Goal: Task Accomplishment & Management: Use online tool/utility

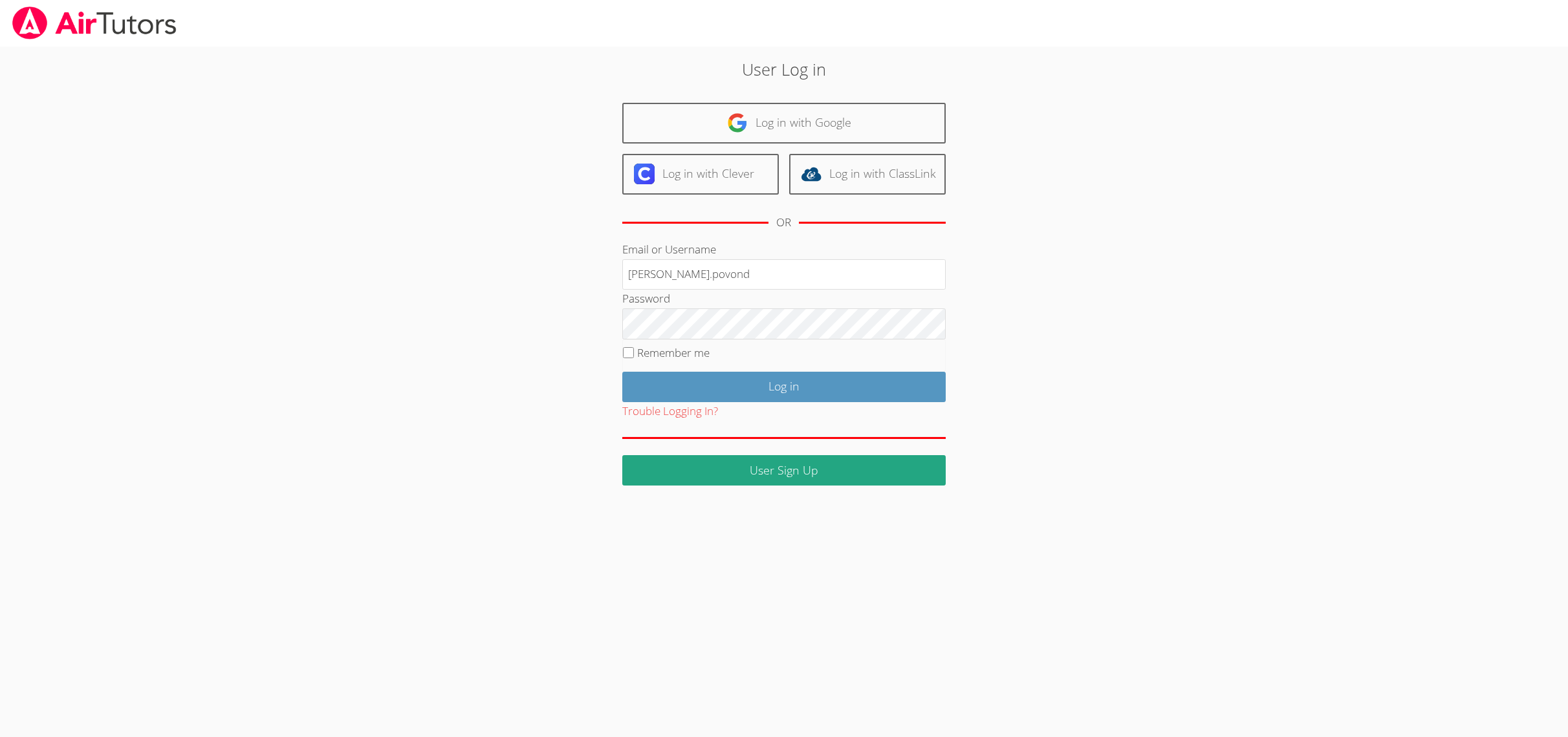
type input "[PERSON_NAME][EMAIL_ADDRESS][PERSON_NAME][DOMAIN_NAME]"
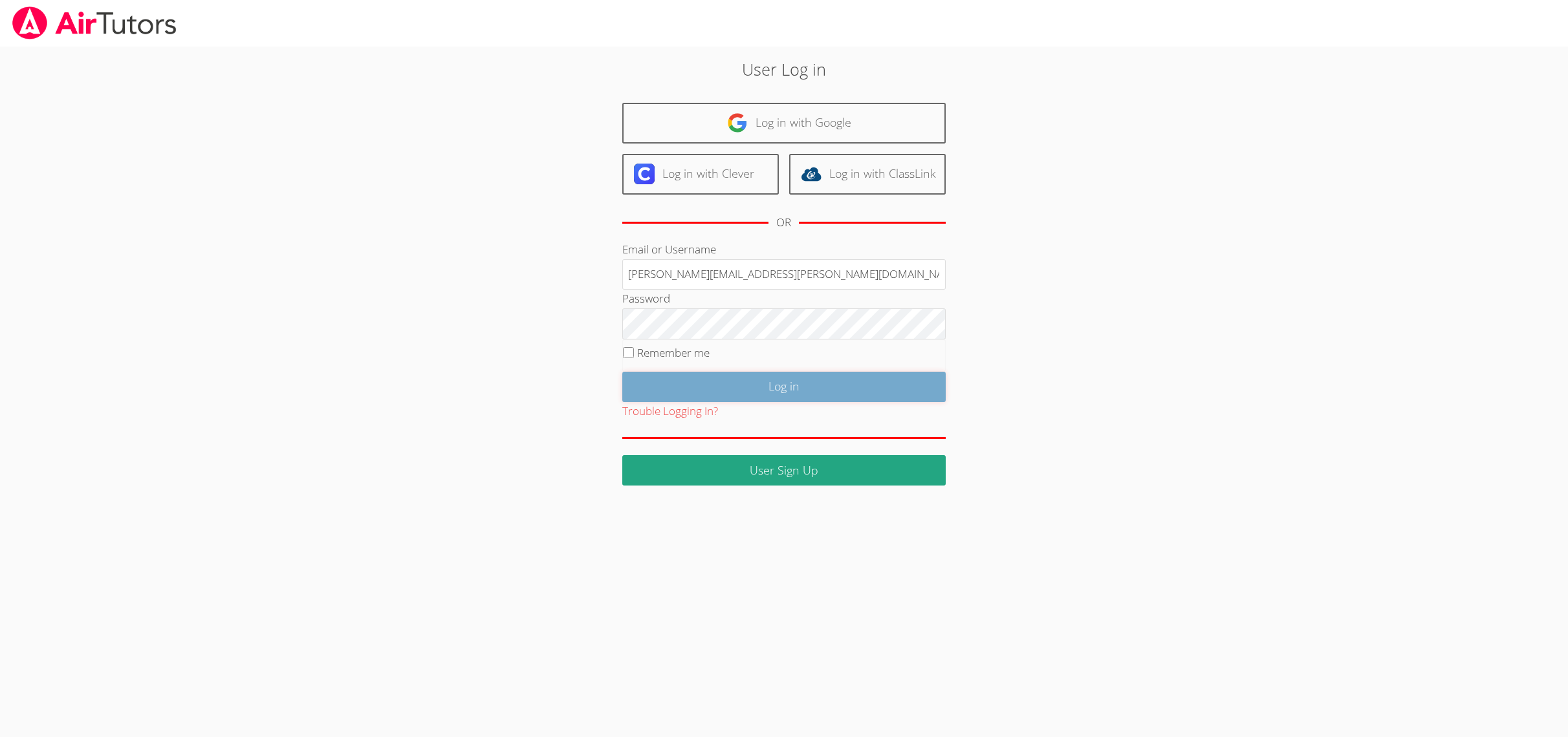
click at [676, 380] on input "Log in" at bounding box center [784, 386] width 324 height 30
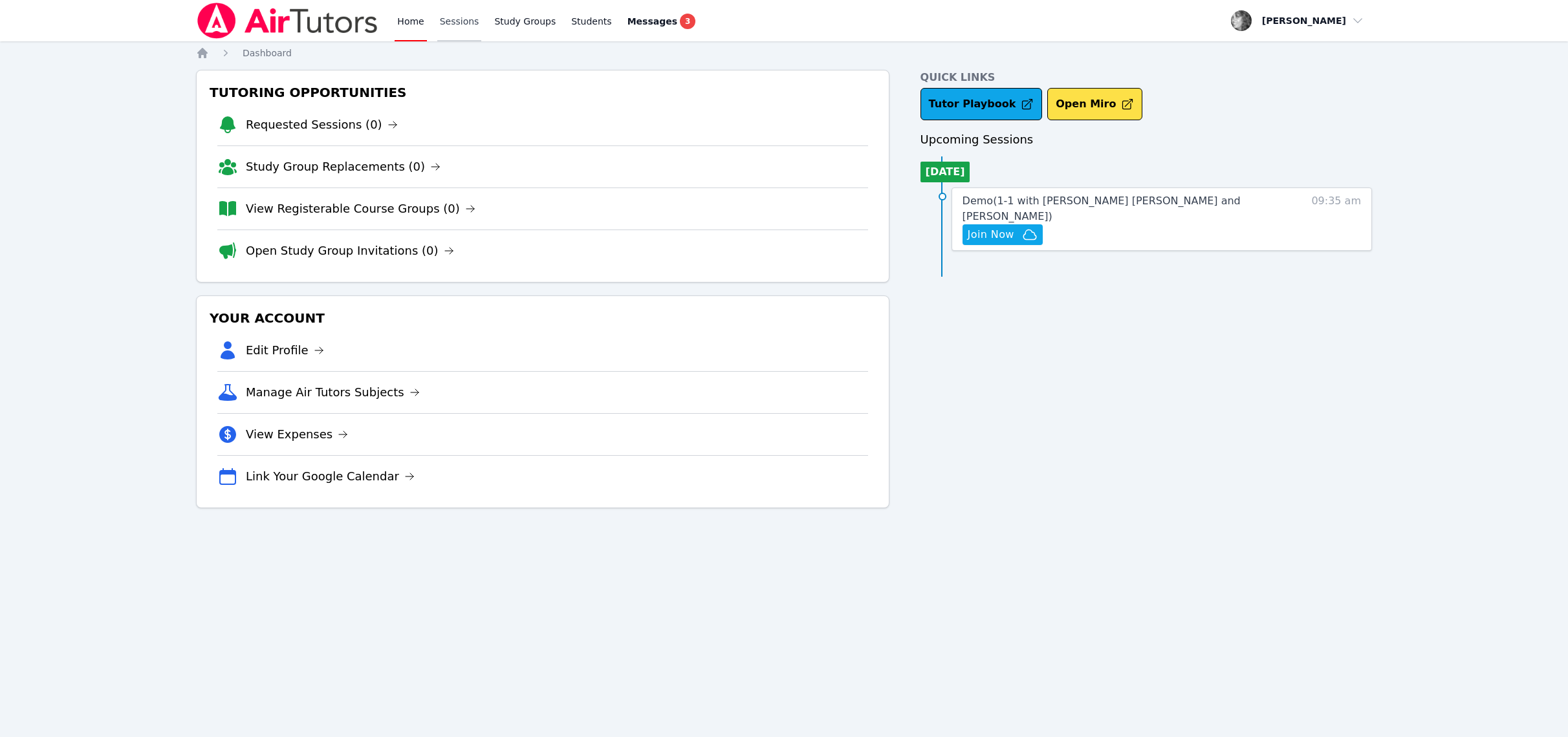
click at [472, 27] on link "Sessions" at bounding box center [460, 21] width 44 height 41
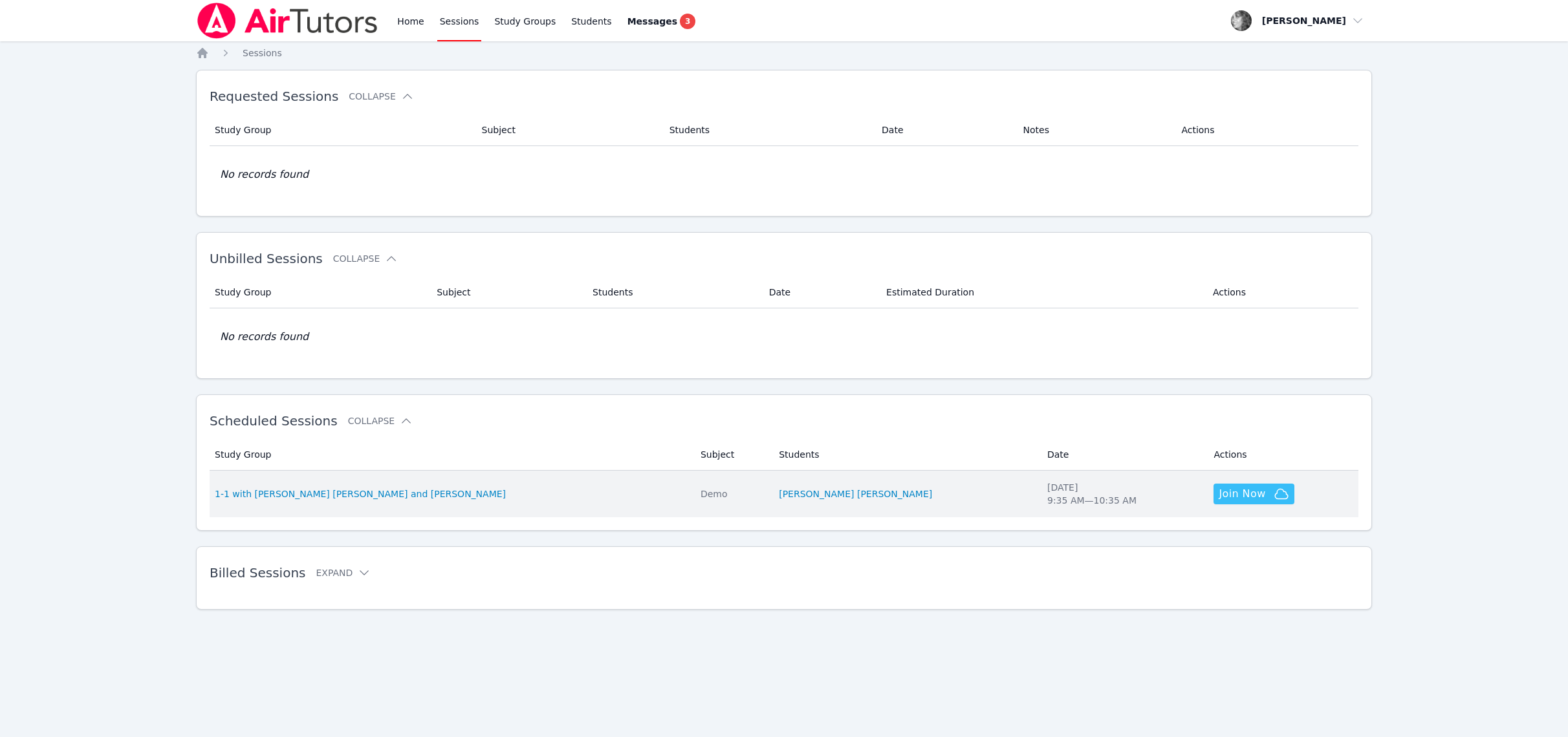
click at [1219, 495] on span "Join Now" at bounding box center [1242, 493] width 47 height 16
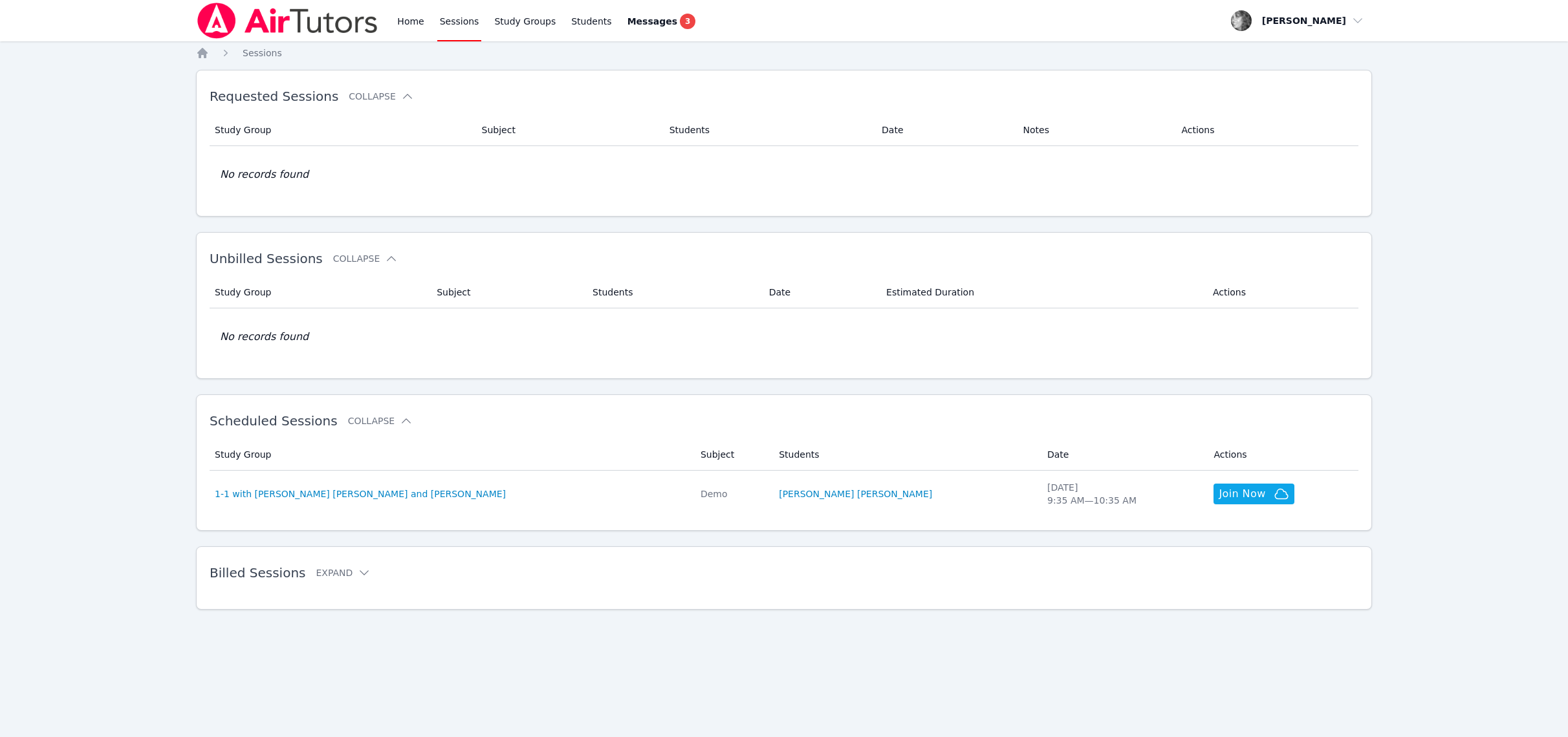
click at [134, 207] on div "Home Sessions Study Groups Students Messages 3 Open user menu Amy Povondra Open…" at bounding box center [784, 368] width 1568 height 737
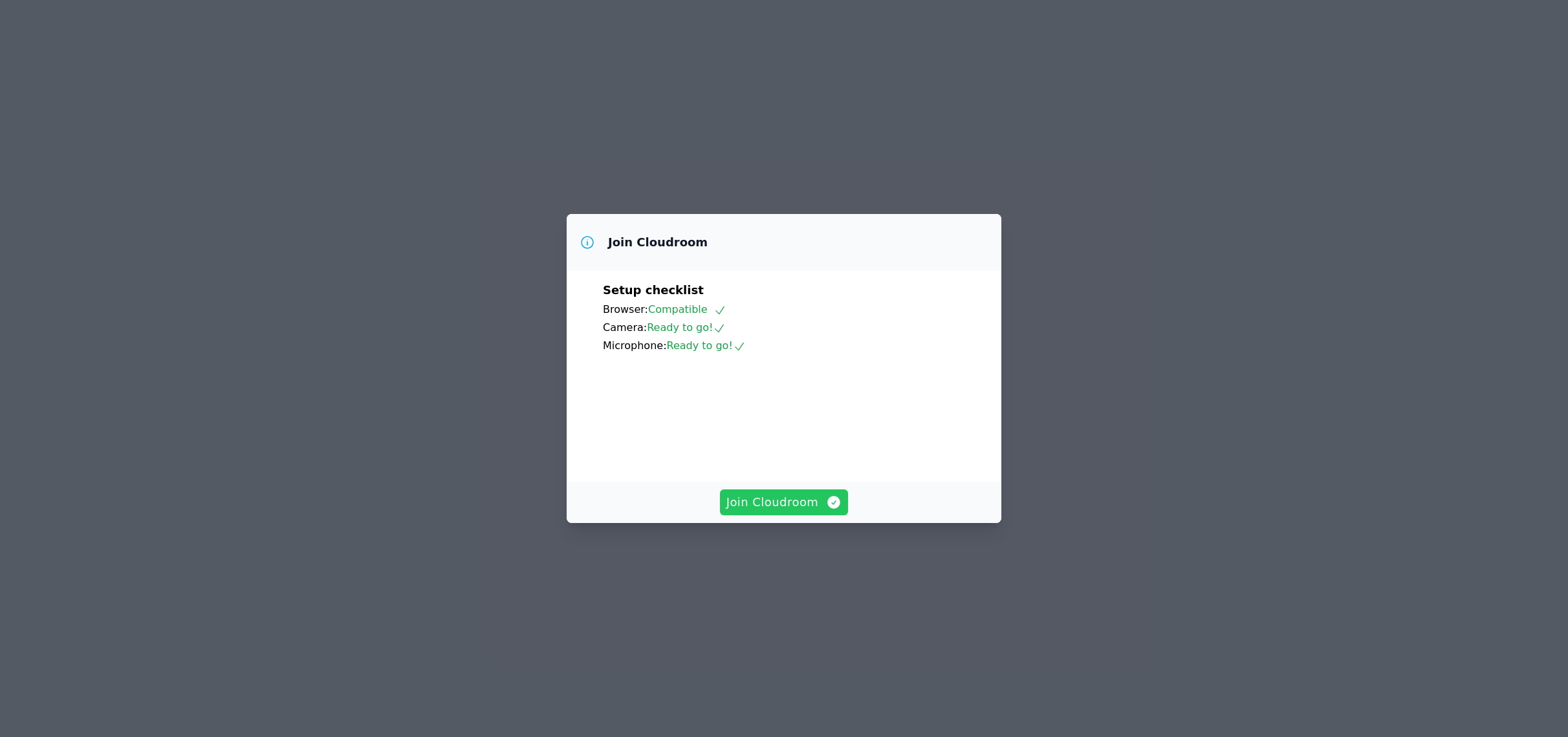
click at [760, 511] on span "Join Cloudroom" at bounding box center [784, 502] width 116 height 18
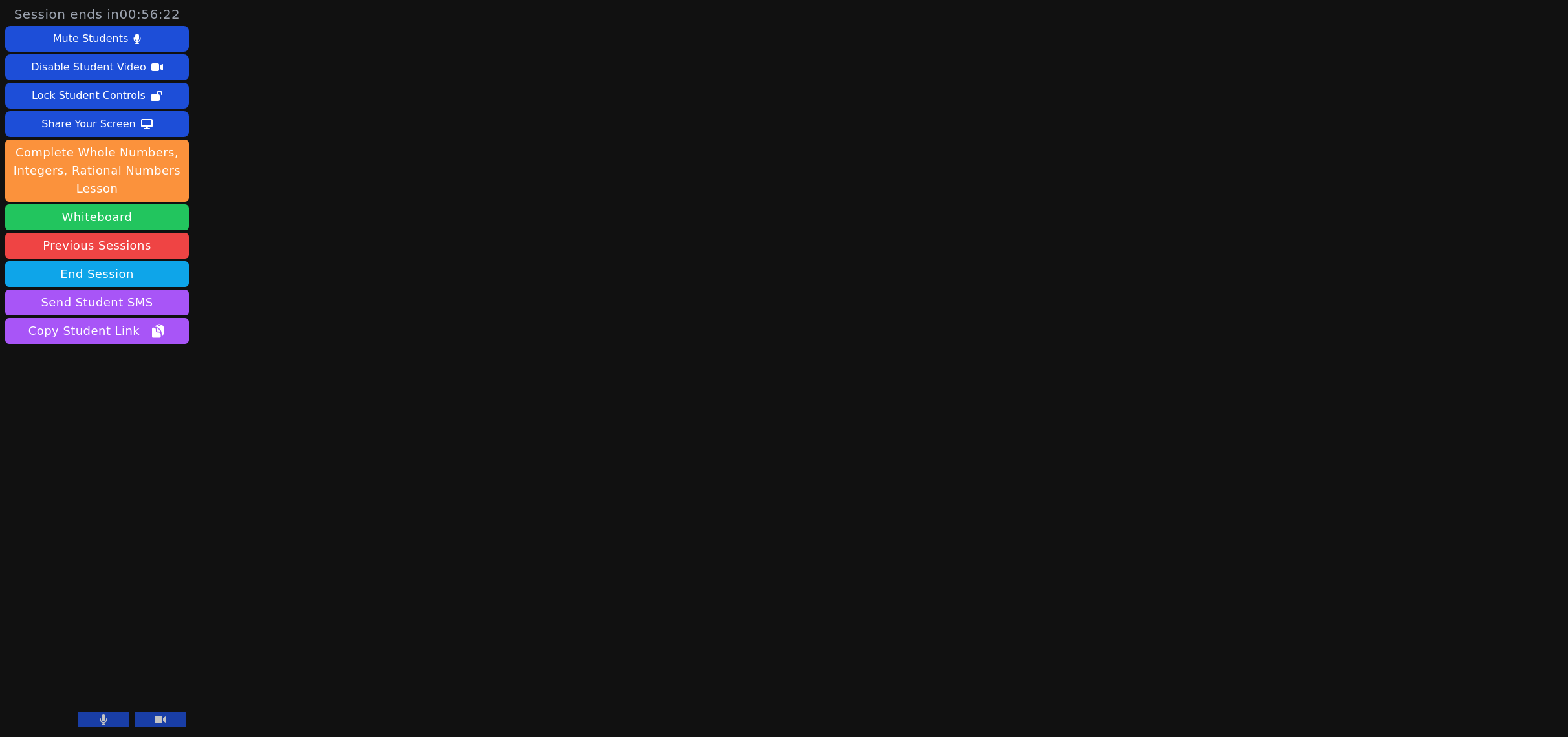
click at [144, 206] on button "Whiteboard" at bounding box center [96, 217] width 184 height 26
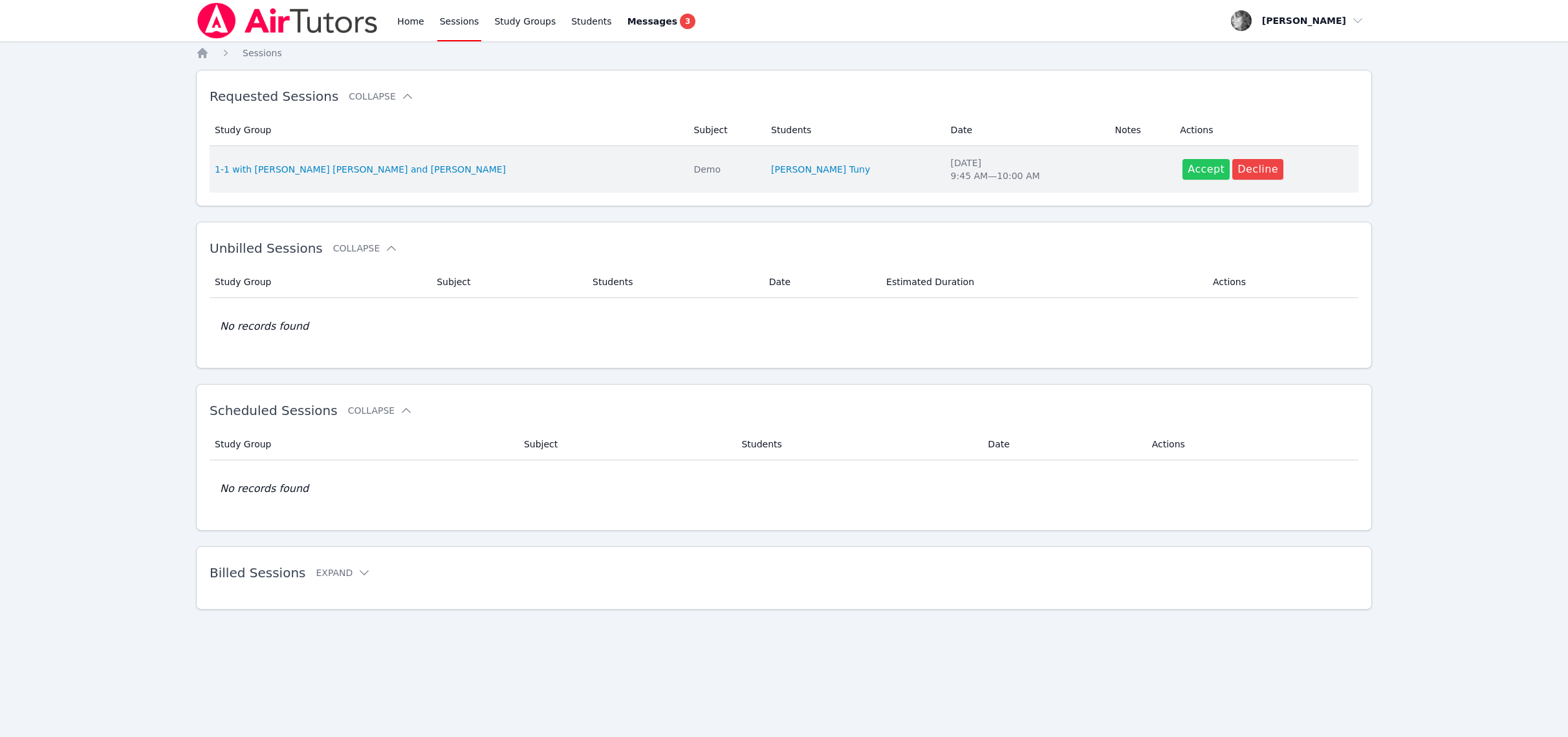
click at [1187, 170] on span "Accept" at bounding box center [1205, 169] width 37 height 16
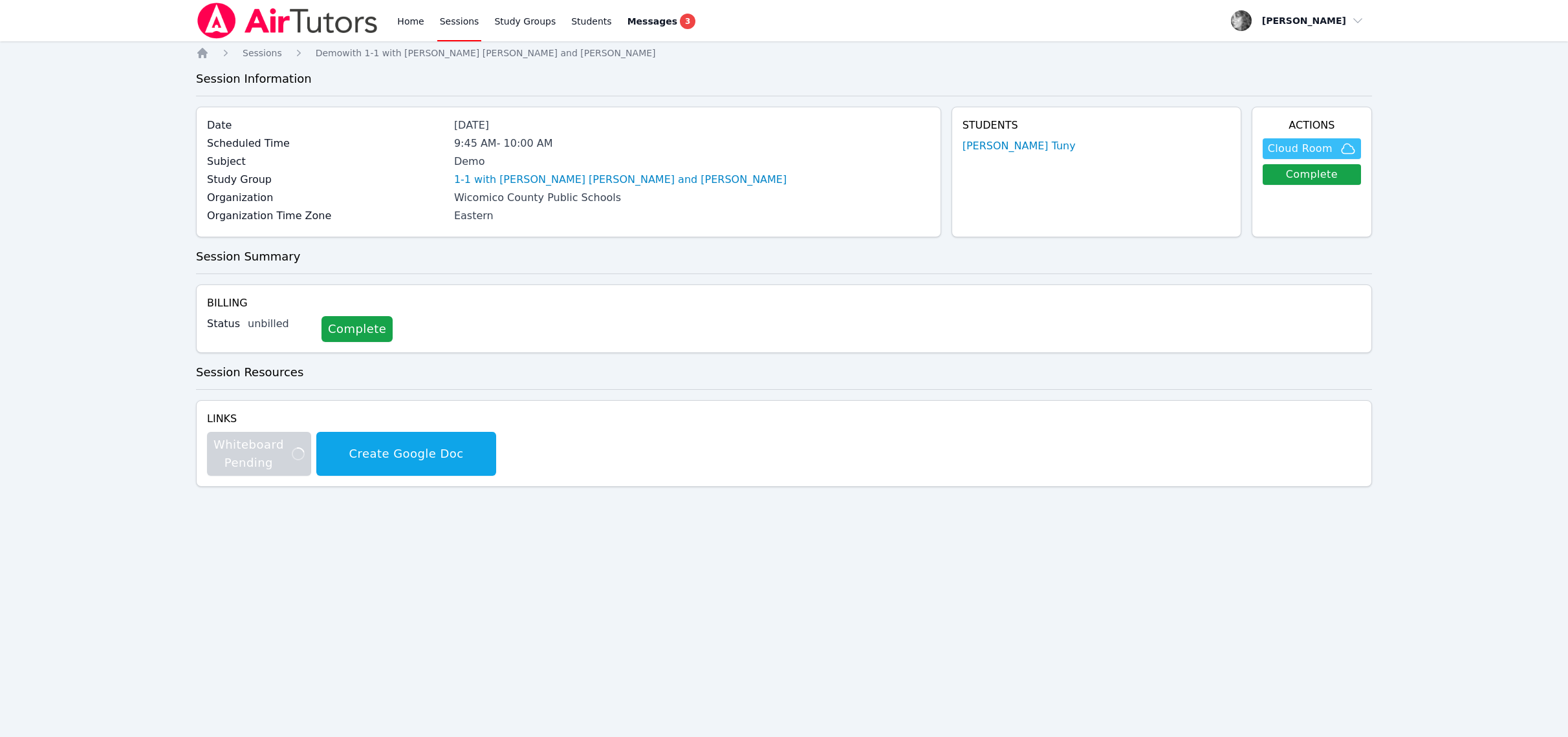
click at [1302, 142] on span "Cloud Room" at bounding box center [1300, 148] width 65 height 16
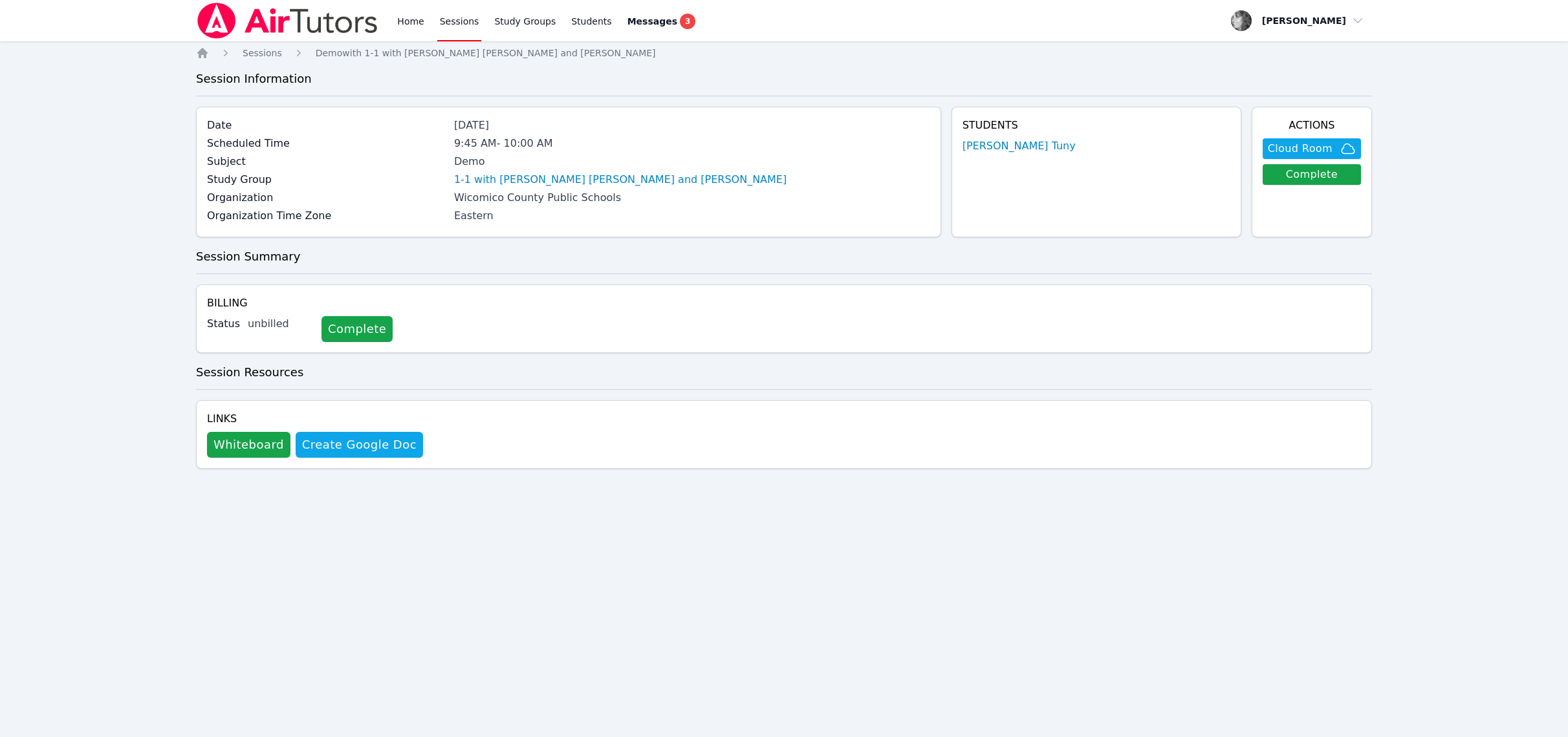
click at [522, 264] on h3 "Session Summary" at bounding box center [784, 257] width 1176 height 18
click at [368, 255] on h3 "Session Summary" at bounding box center [784, 257] width 1176 height 18
click at [333, 330] on link "Complete" at bounding box center [357, 329] width 71 height 26
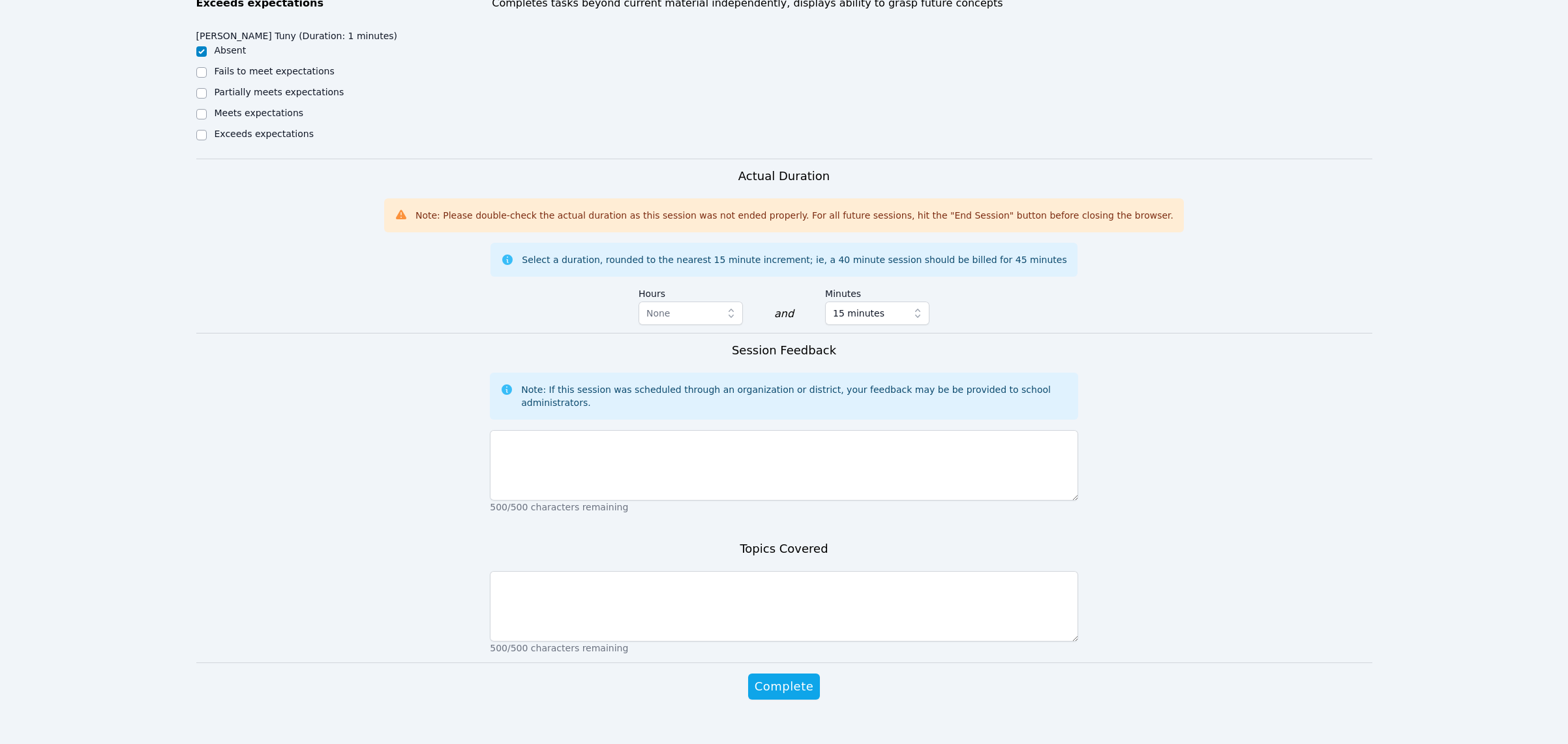
scroll to position [601, 0]
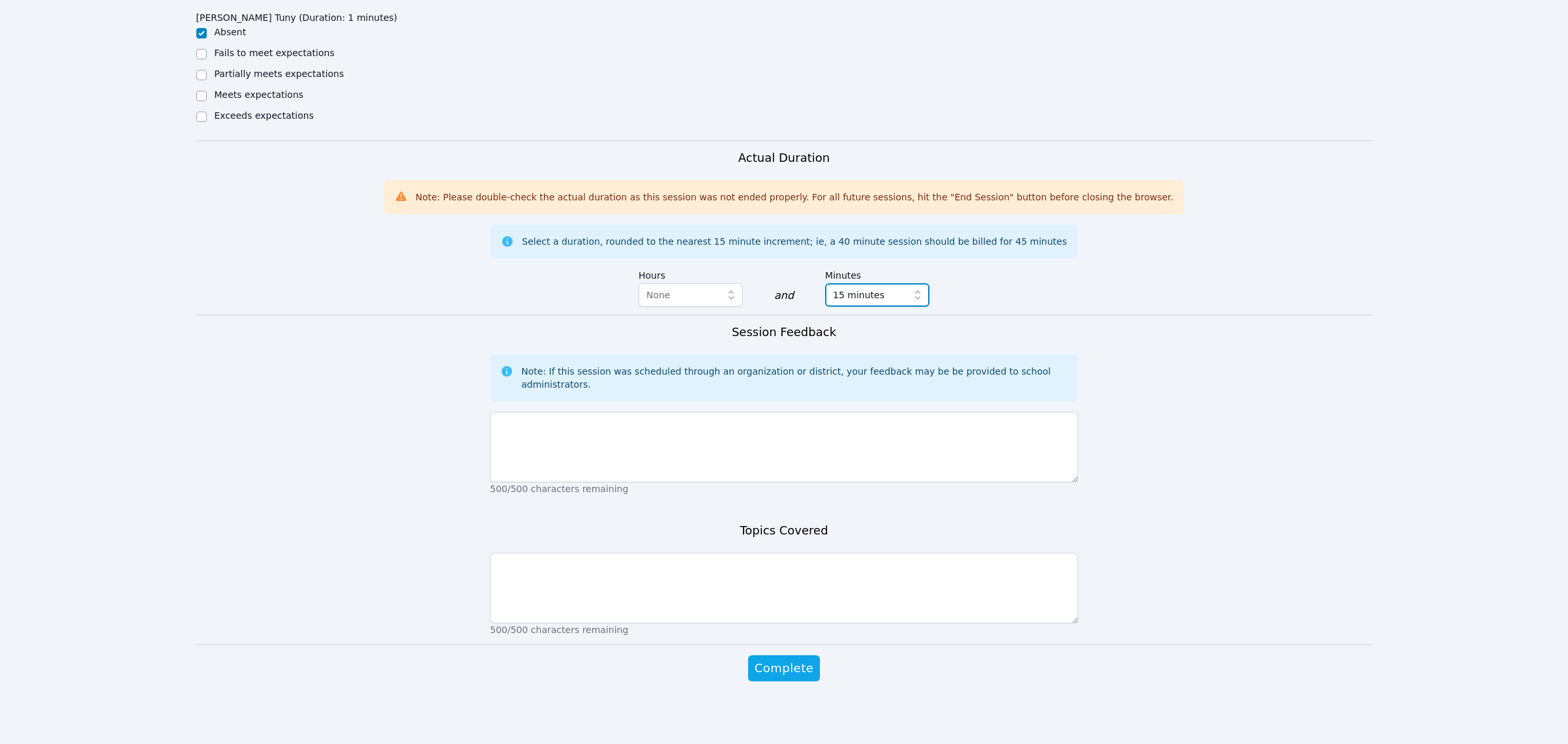
click at [900, 293] on span "15 minutes" at bounding box center [868, 294] width 71 height 16
click at [873, 327] on div "0 minutes" at bounding box center [877, 324] width 89 height 13
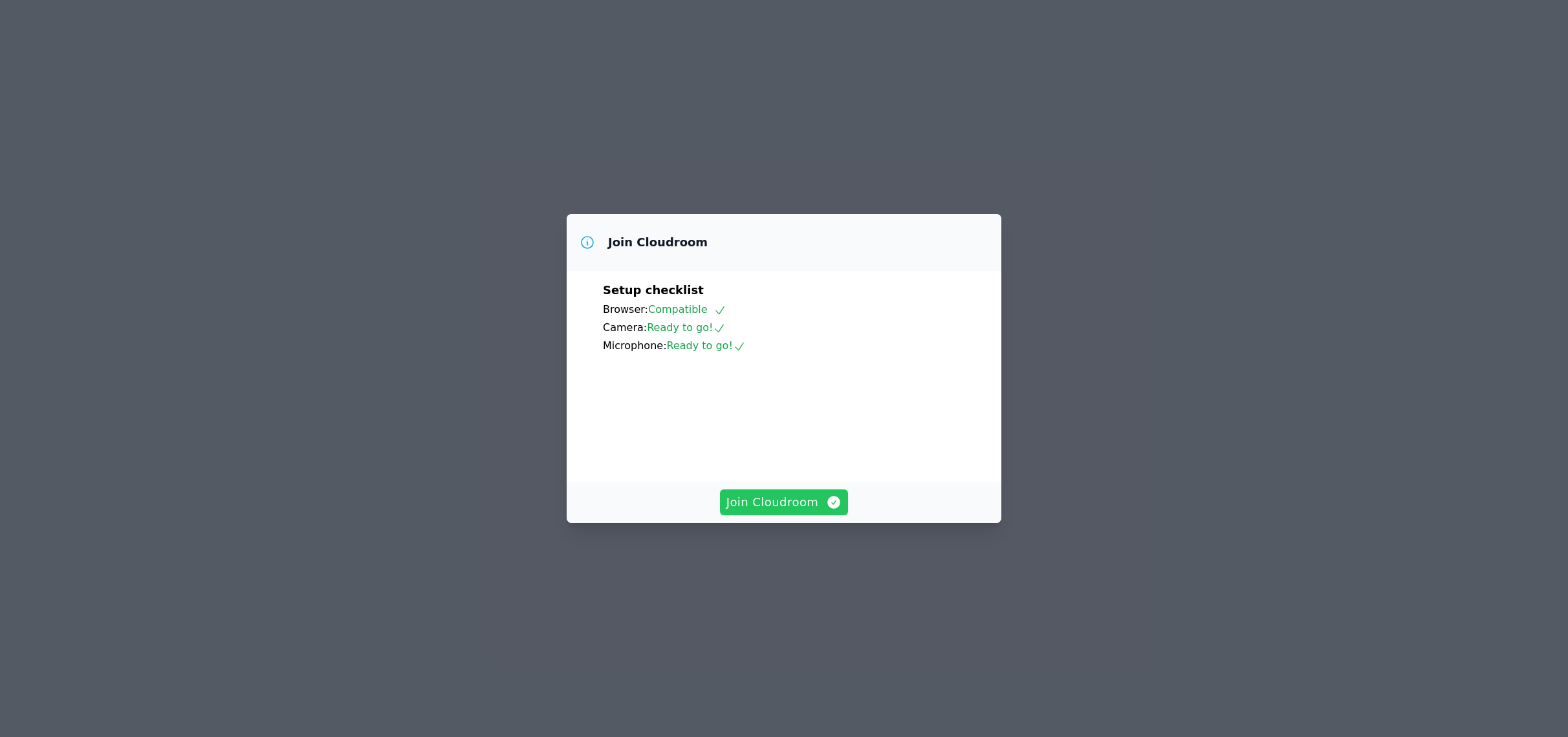
click at [781, 511] on span "Join Cloudroom" at bounding box center [784, 502] width 116 height 18
